Goal: Find specific page/section: Find specific page/section

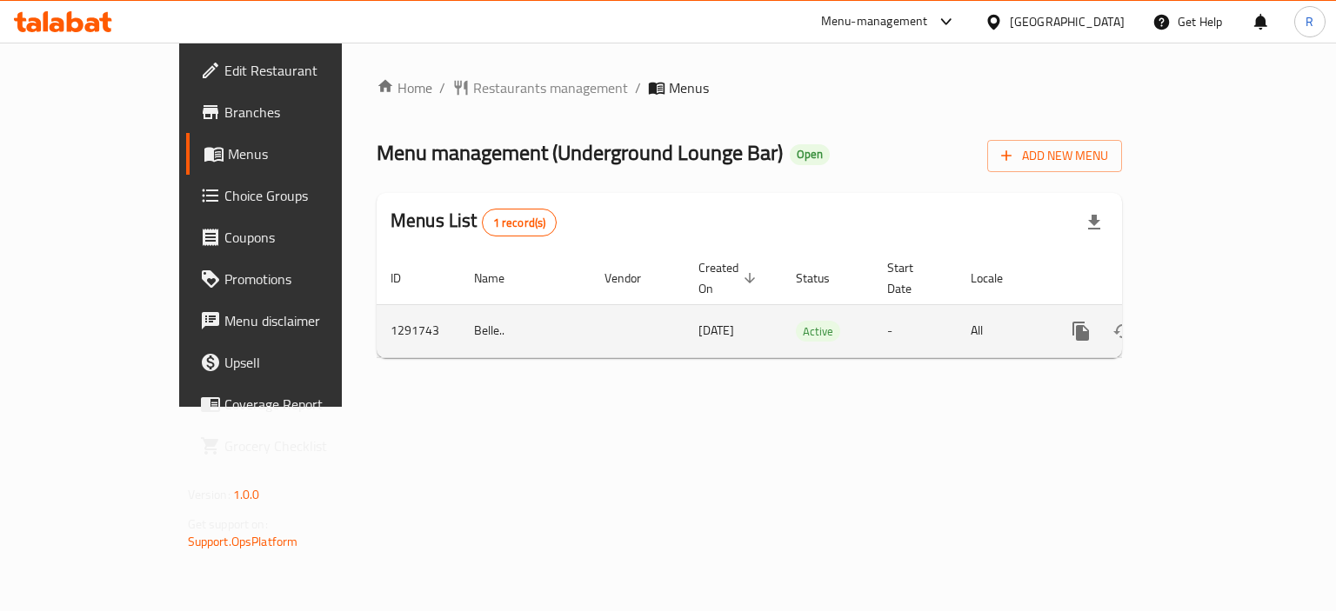
click at [1217, 321] on icon "enhanced table" at bounding box center [1206, 331] width 21 height 21
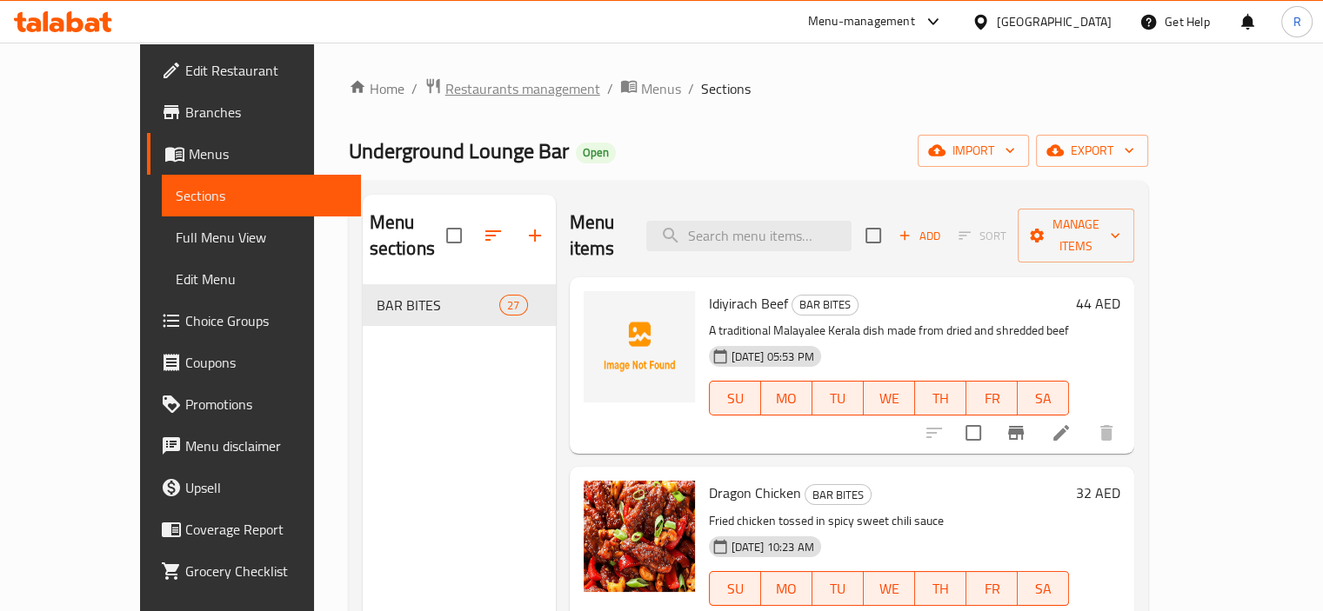
click at [470, 94] on span "Restaurants management" at bounding box center [522, 88] width 155 height 21
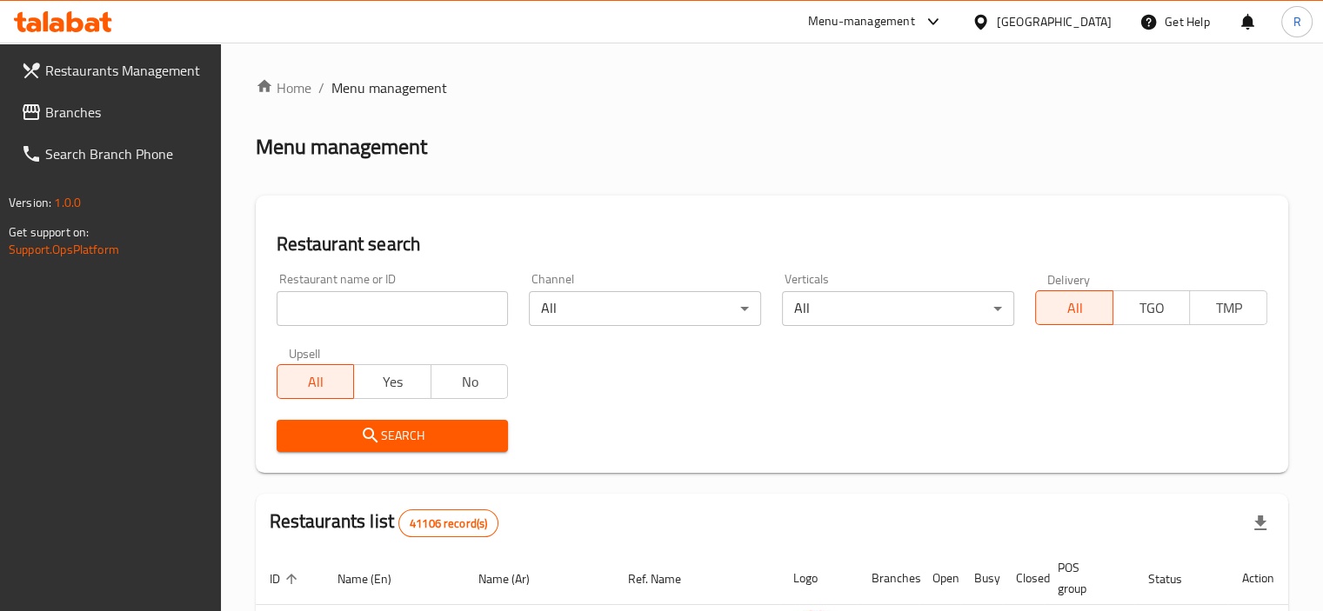
click at [446, 312] on input "search" at bounding box center [393, 308] width 232 height 35
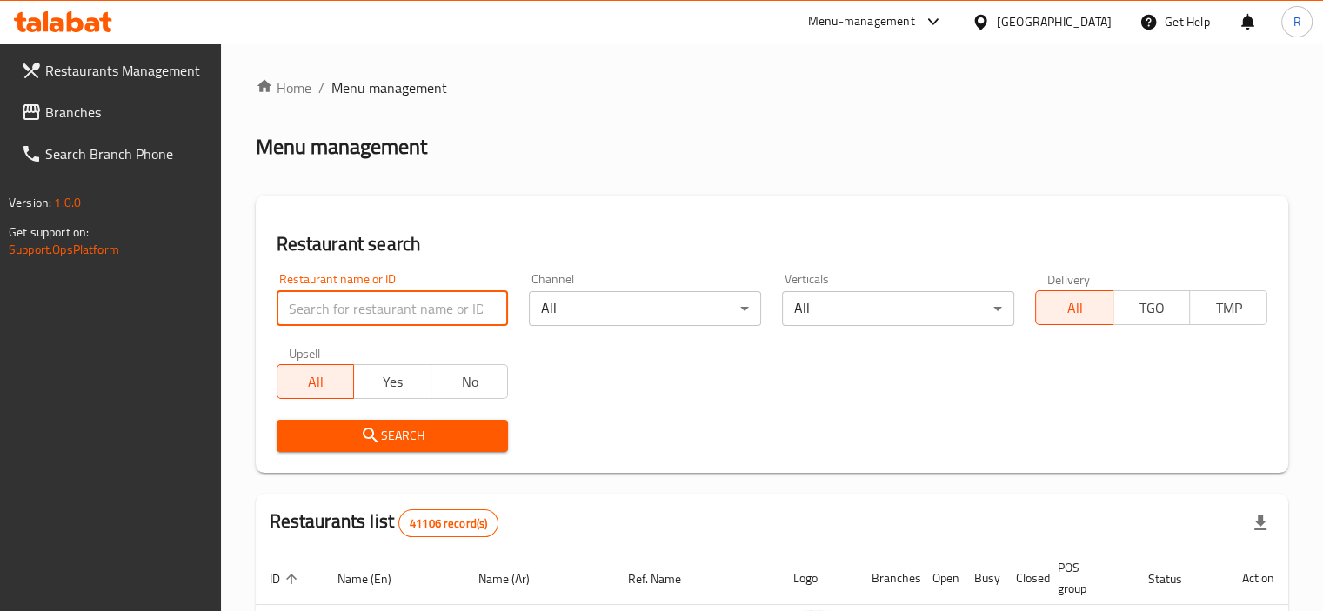
paste input "688886"
type input "688886"
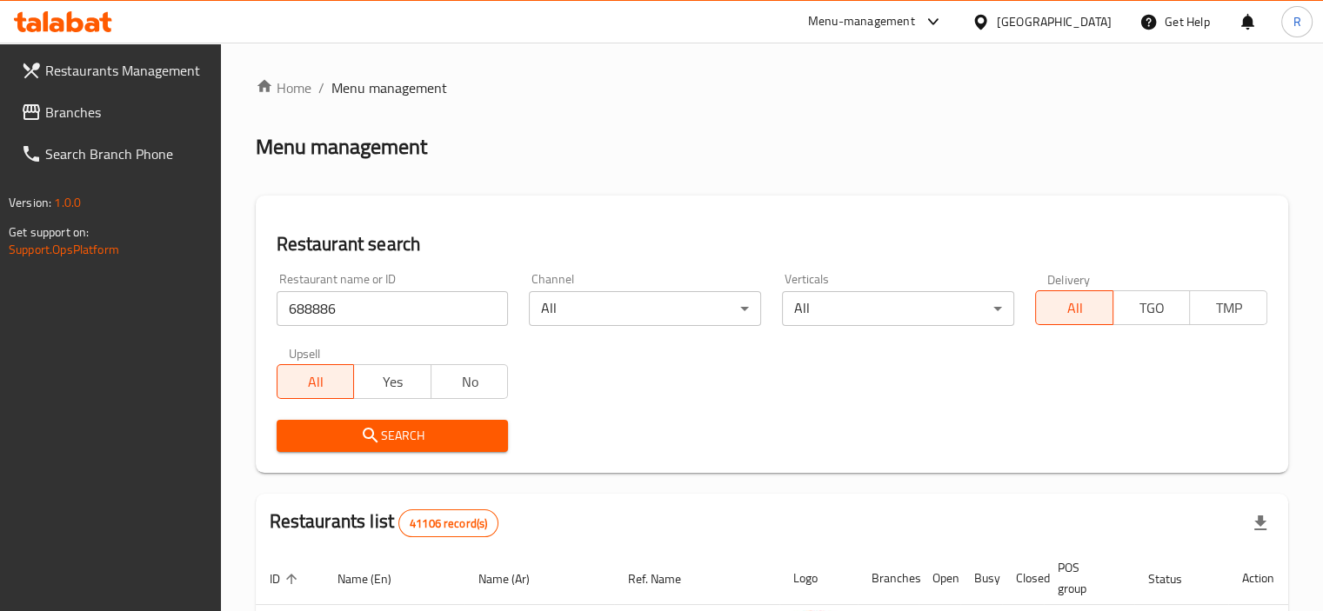
click at [449, 430] on span "Search" at bounding box center [392, 436] width 204 height 22
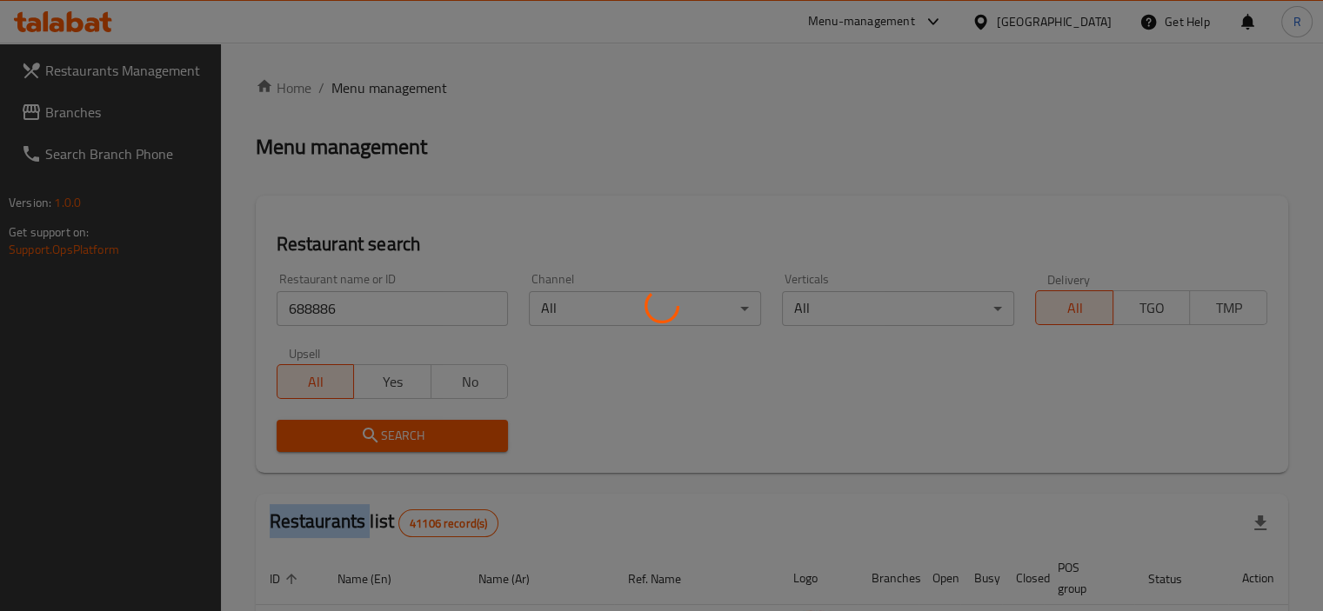
drag, startPoint x: 449, startPoint y: 430, endPoint x: 717, endPoint y: 354, distance: 278.6
click at [448, 430] on div at bounding box center [661, 305] width 1323 height 611
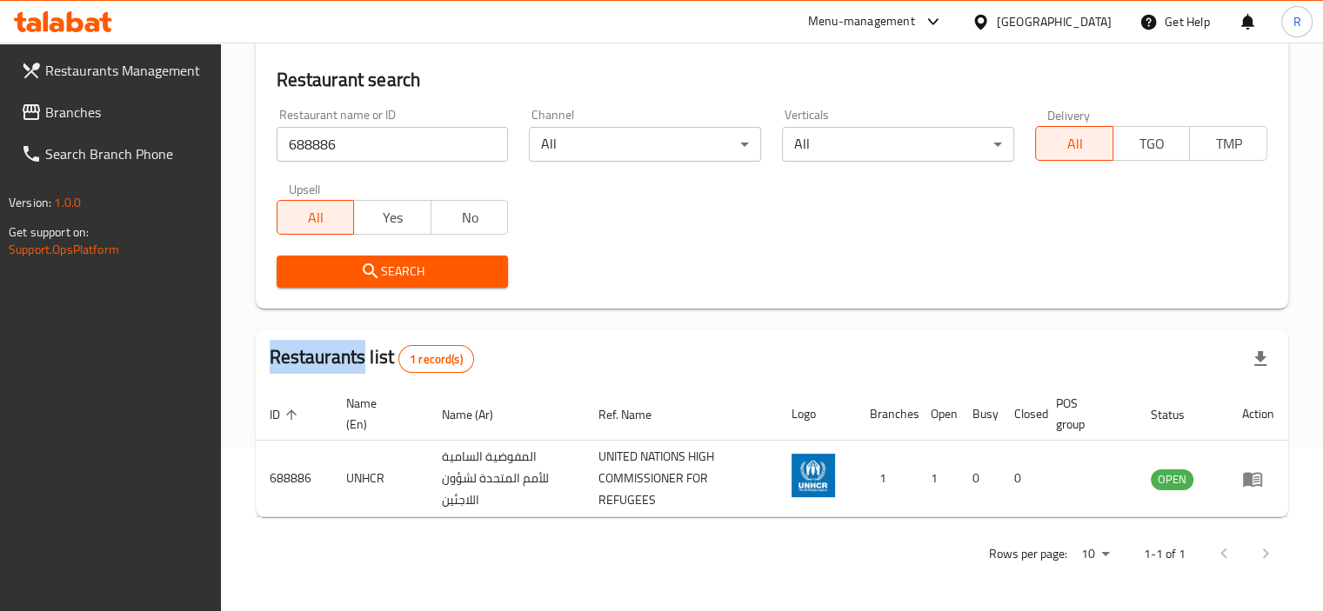
scroll to position [164, 0]
click at [700, 253] on div "Search" at bounding box center [771, 271] width 1011 height 53
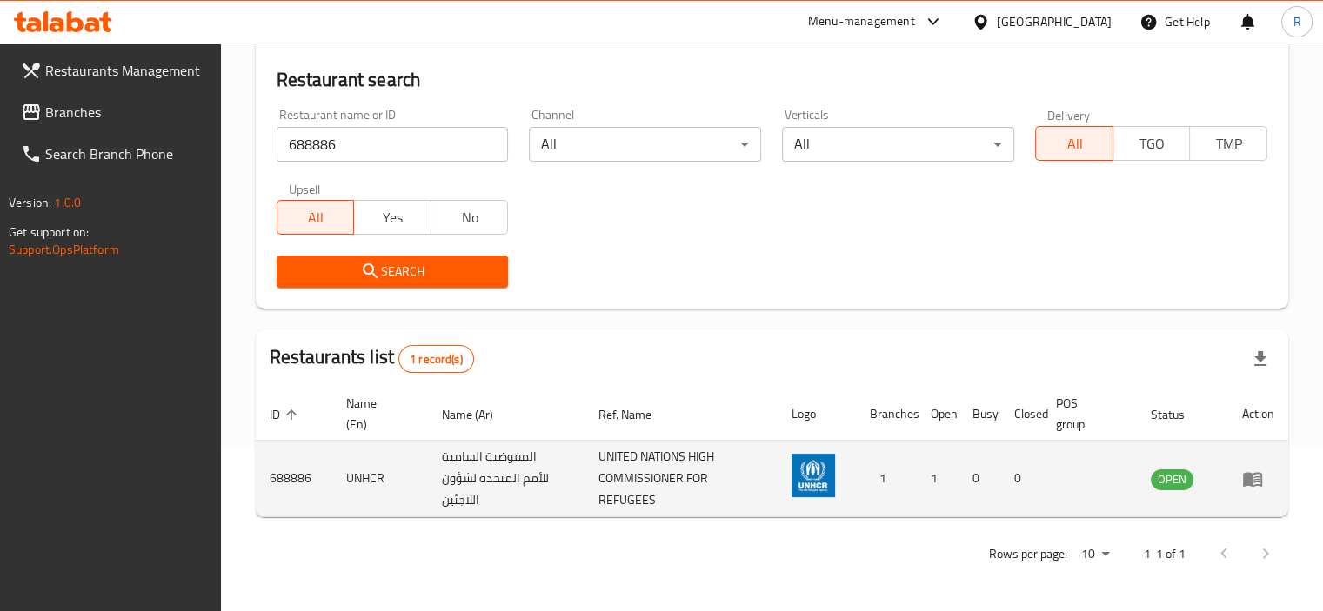
click at [1252, 479] on icon "enhanced table" at bounding box center [1252, 479] width 21 height 21
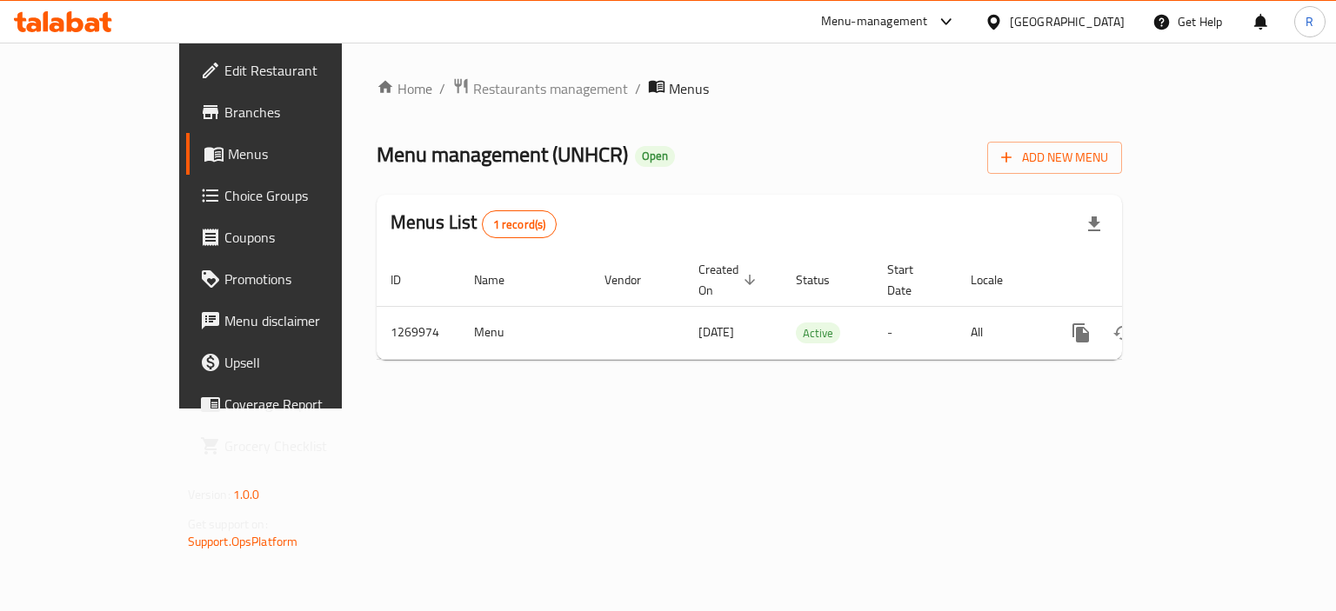
click at [224, 65] on span "Edit Restaurant" at bounding box center [306, 70] width 164 height 21
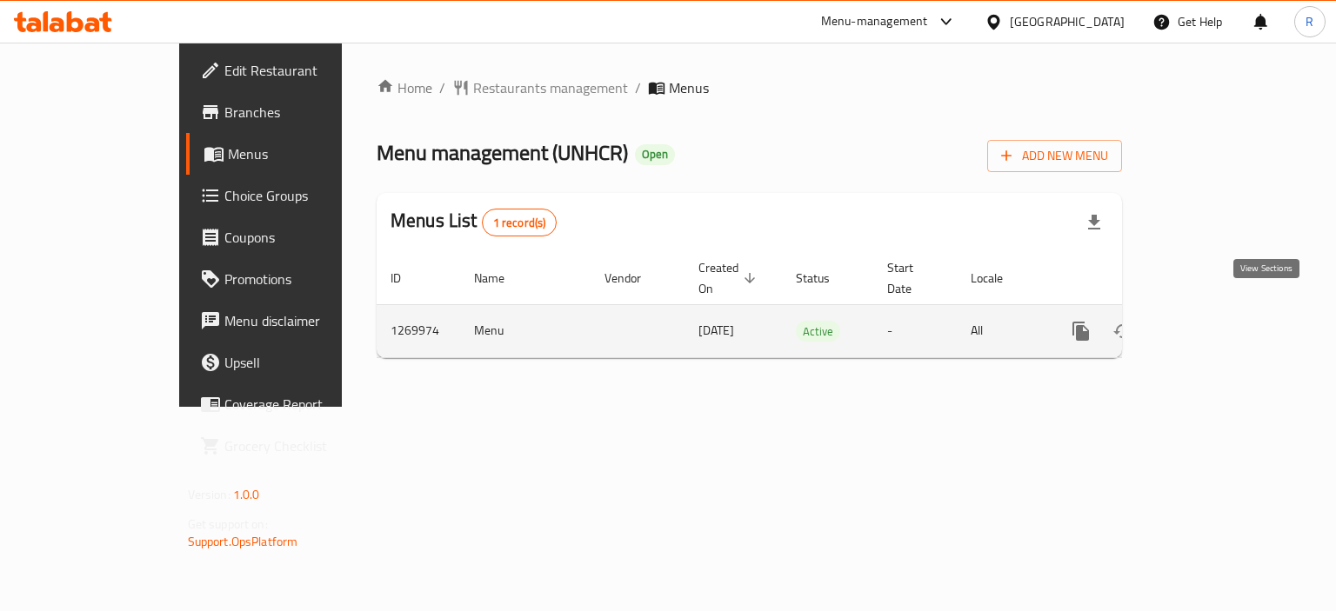
click at [1227, 310] on link "enhanced table" at bounding box center [1206, 331] width 42 height 42
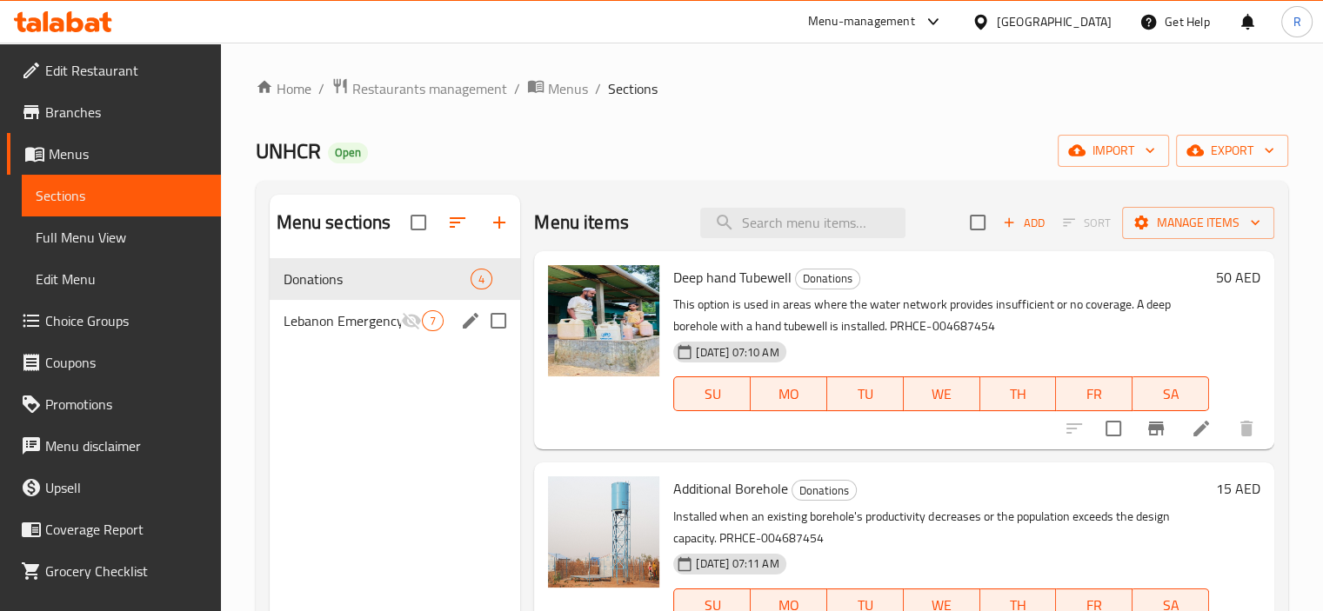
click at [348, 326] on span "Lebanon Emergency Relief" at bounding box center [343, 320] width 118 height 21
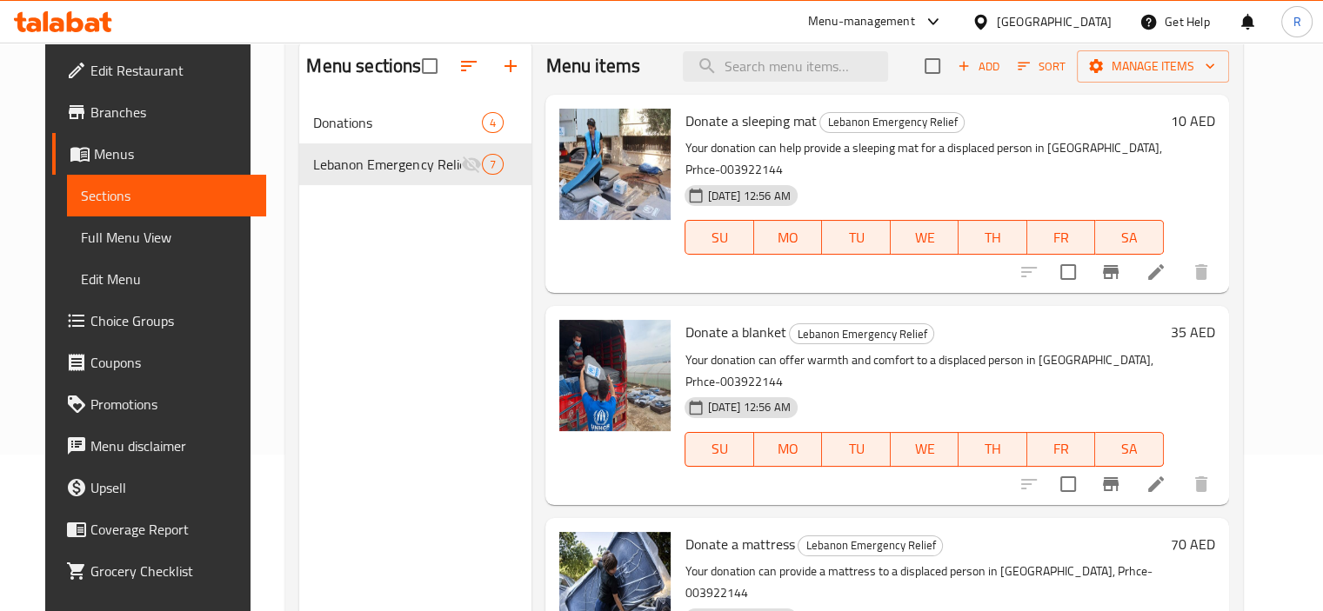
scroll to position [70, 0]
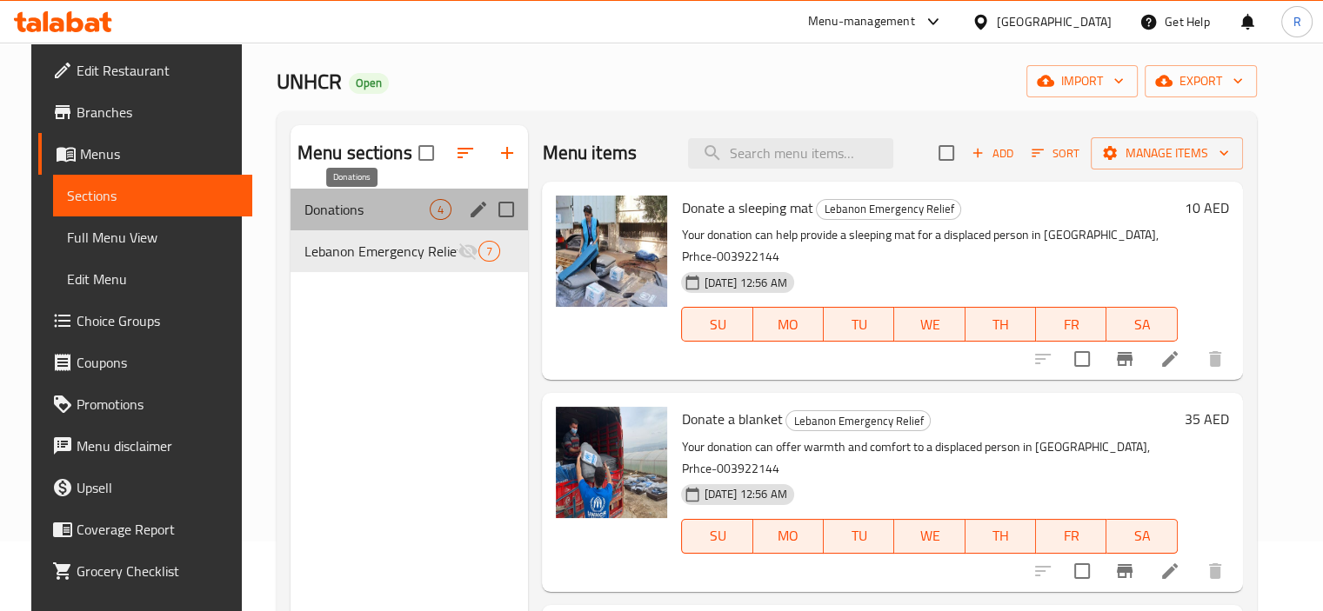
click at [317, 208] on span "Donations" at bounding box center [367, 209] width 126 height 21
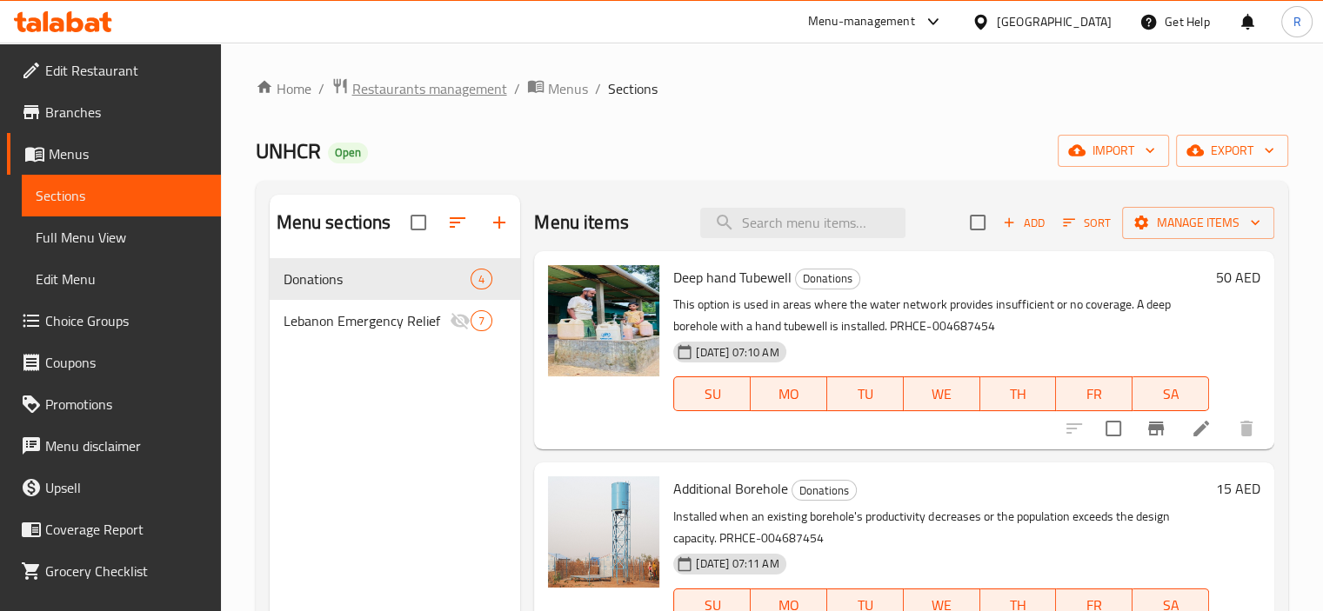
click at [480, 84] on span "Restaurants management" at bounding box center [429, 88] width 155 height 21
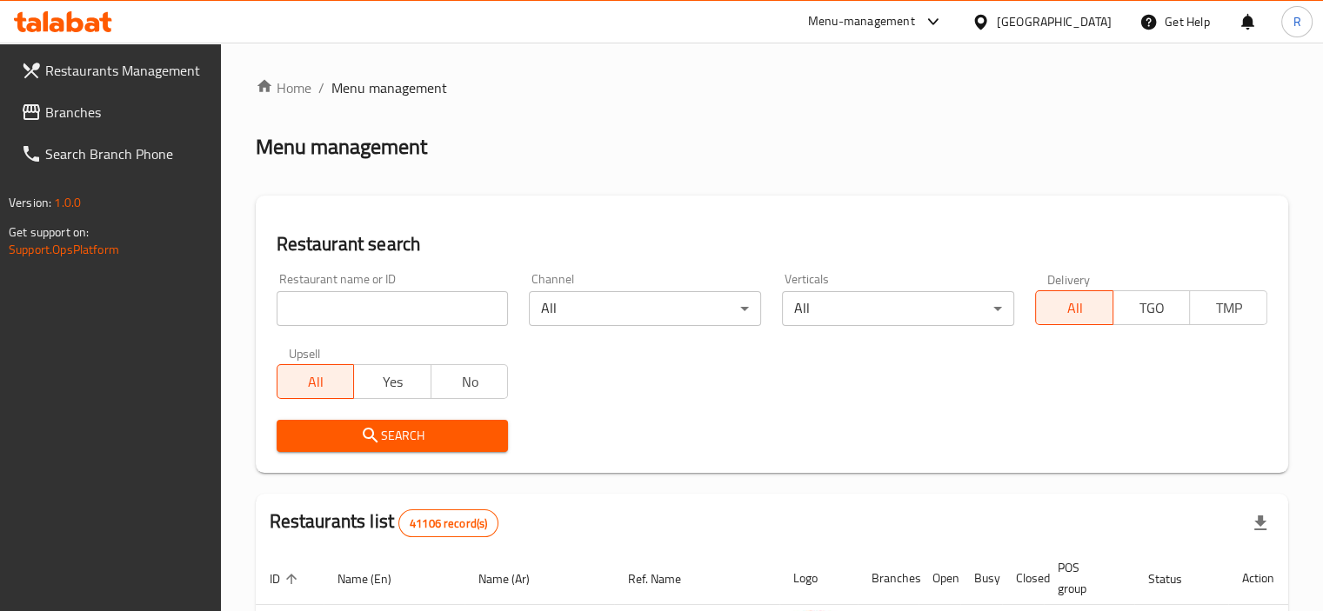
click at [405, 297] on input "search" at bounding box center [393, 308] width 232 height 35
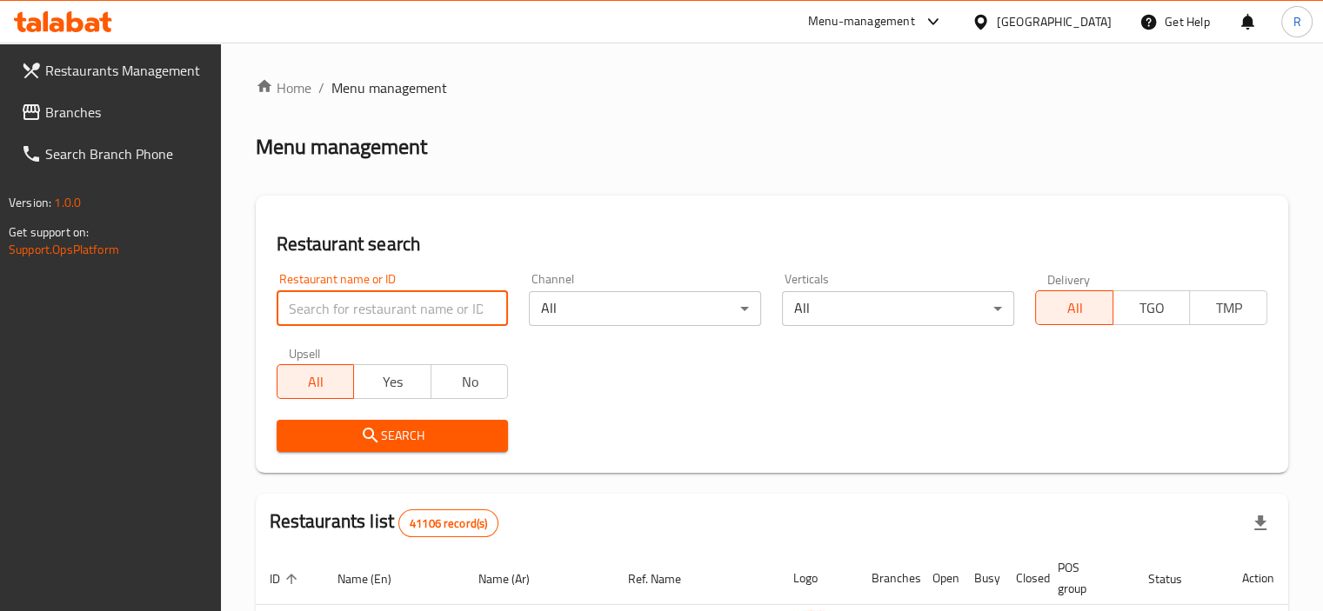
paste input "17761"
type input "17761"
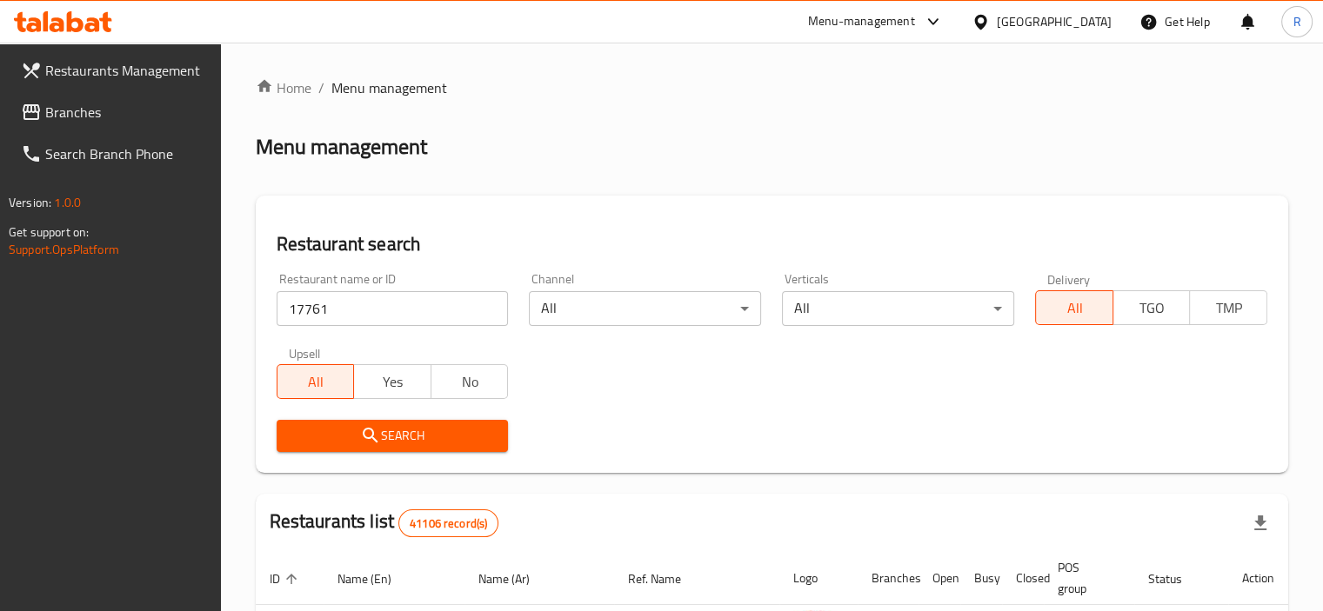
drag, startPoint x: 390, startPoint y: 427, endPoint x: 624, endPoint y: 344, distance: 248.4
click at [393, 422] on button "Search" at bounding box center [393, 436] width 232 height 32
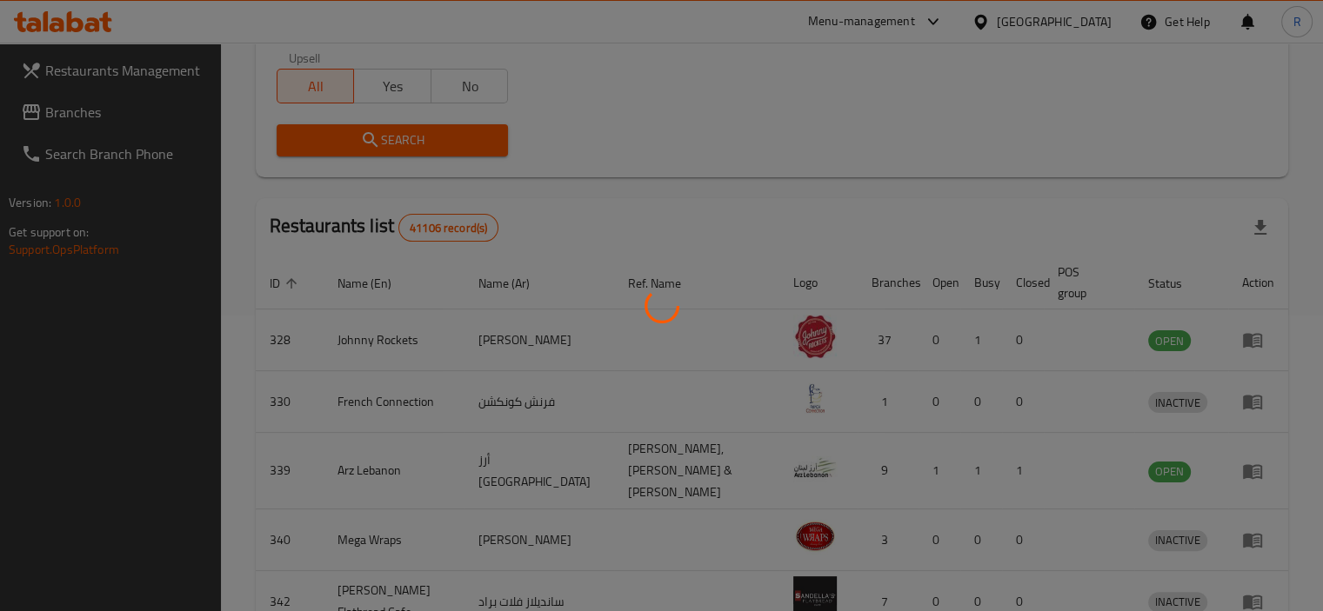
scroll to position [129, 0]
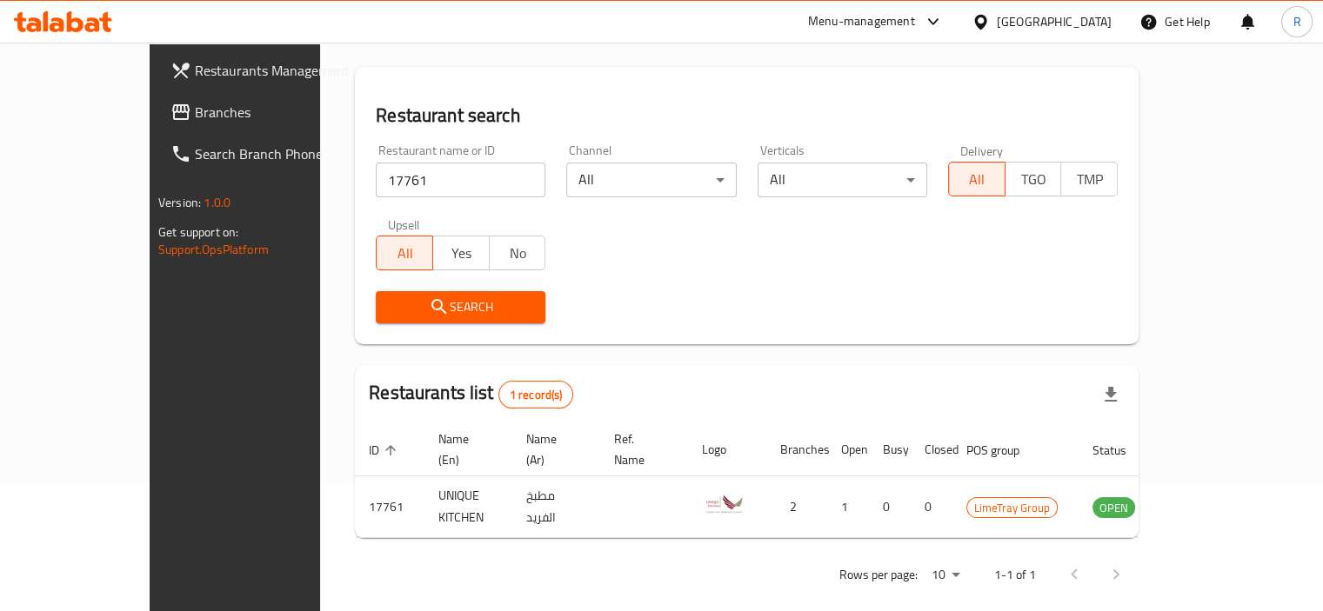
click at [664, 261] on div "Restaurant name or ID 17761 Restaurant name or ID Channel All ​ Verticals All ​…" at bounding box center [746, 234] width 763 height 200
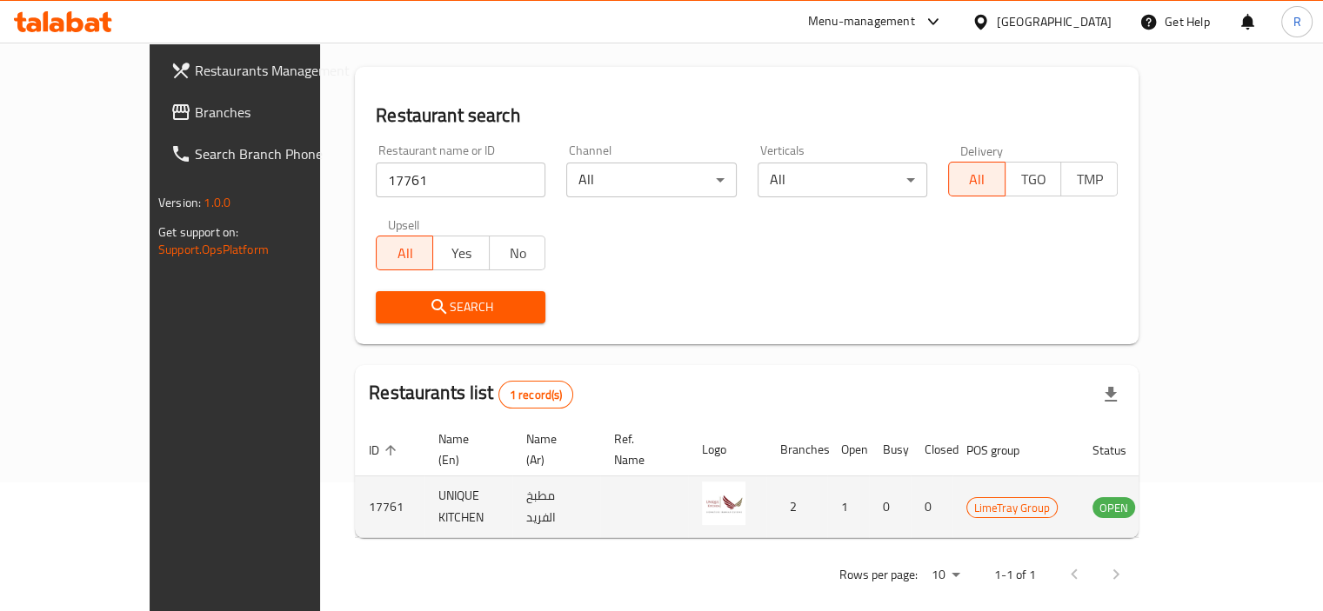
click at [1204, 501] on icon "enhanced table" at bounding box center [1193, 508] width 19 height 15
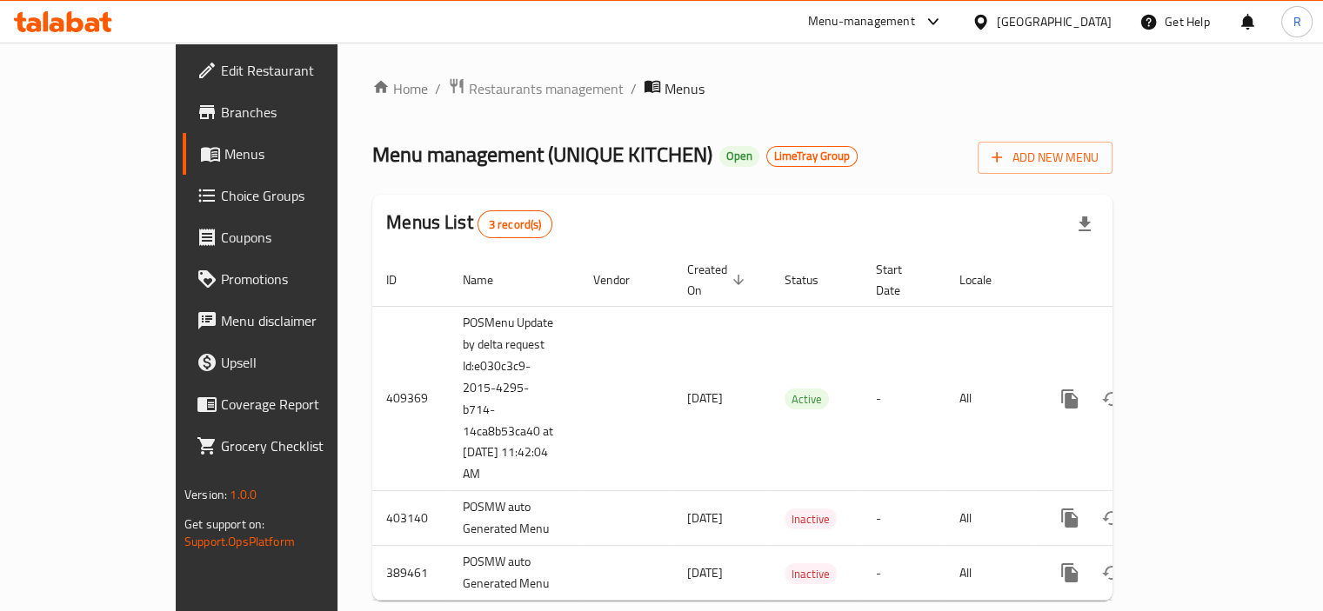
drag, startPoint x: 104, startPoint y: 43, endPoint x: 104, endPoint y: 63, distance: 20.0
click at [104, 43] on div at bounding box center [661, 43] width 1323 height 1
click at [221, 71] on span "Edit Restaurant" at bounding box center [302, 70] width 162 height 21
